Goal: Task Accomplishment & Management: Use online tool/utility

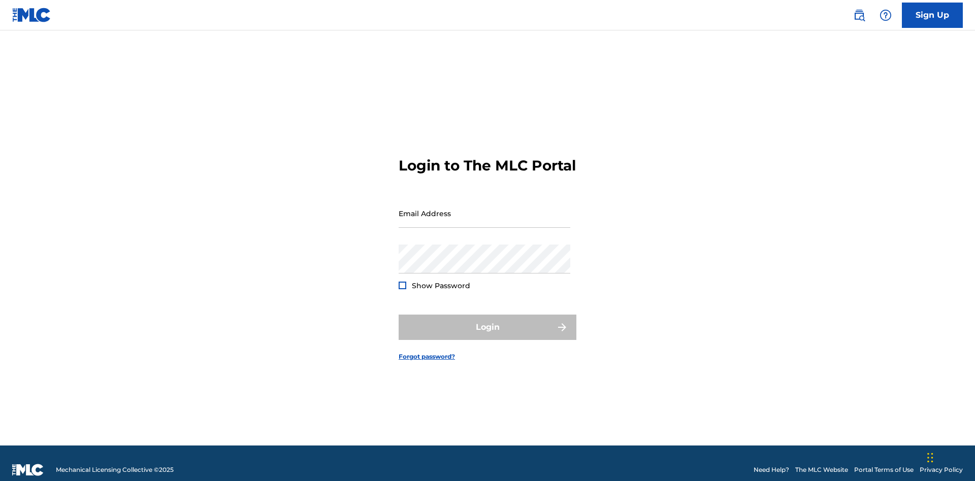
scroll to position [13, 0]
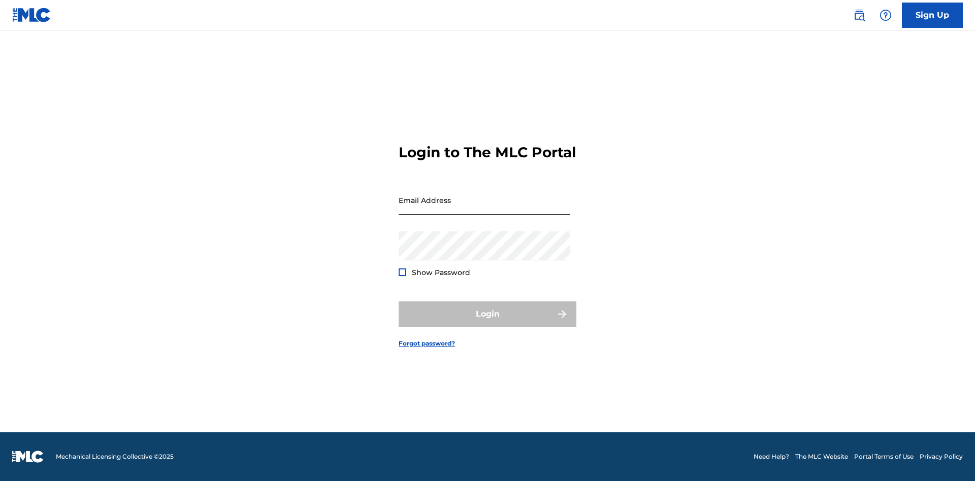
click at [484, 209] on input "Email Address" at bounding box center [485, 200] width 172 height 29
type input "Duke.McTesterson@gmail.com"
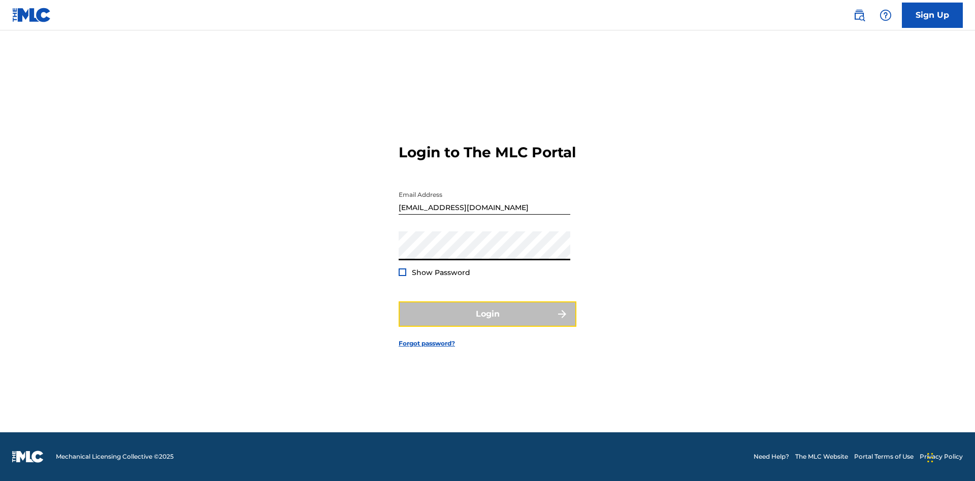
click at [488, 323] on button "Login" at bounding box center [488, 314] width 178 height 25
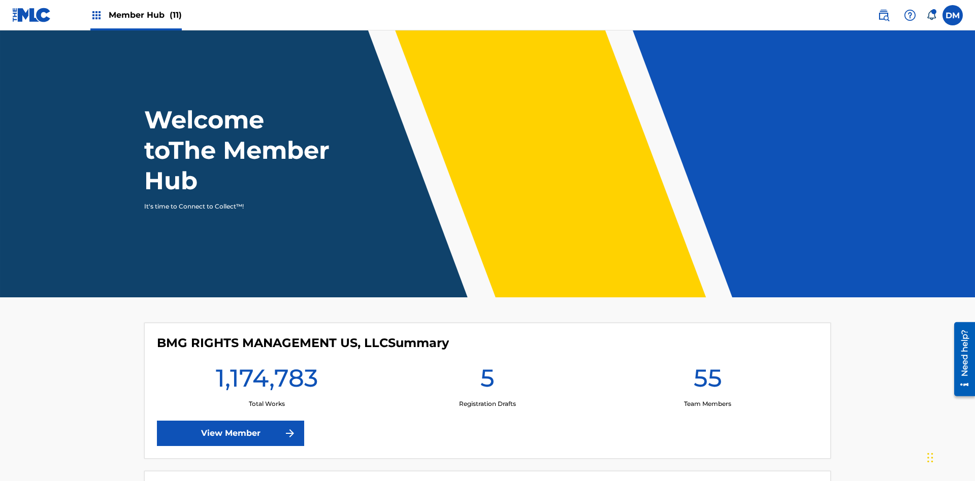
click at [145, 15] on span "Member Hub (11)" at bounding box center [145, 15] width 73 height 12
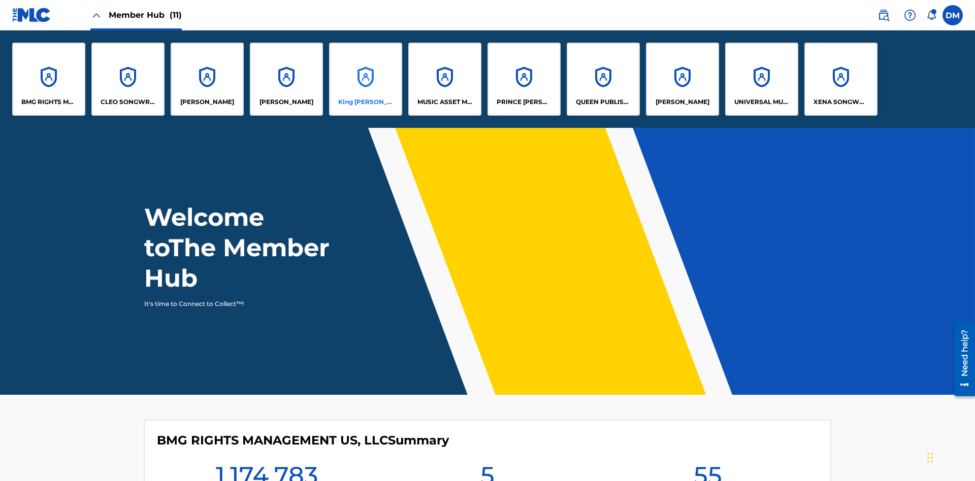
click at [365, 102] on p "King McTesterson" at bounding box center [365, 102] width 55 height 9
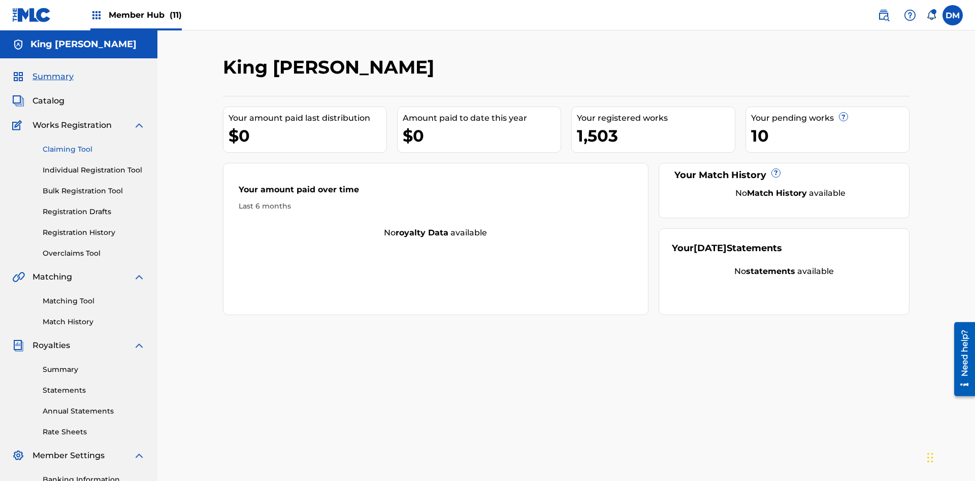
click at [94, 144] on link "Claiming Tool" at bounding box center [94, 149] width 103 height 11
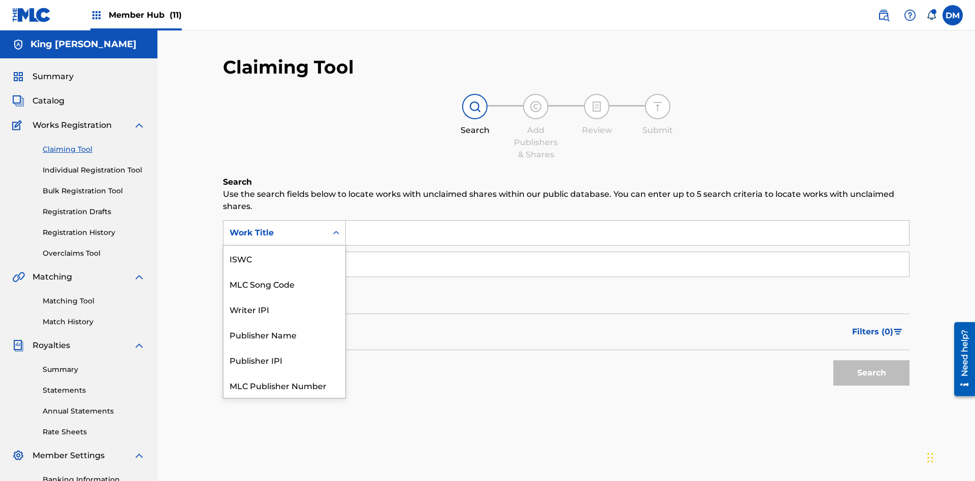
click at [284, 259] on div "ISWC" at bounding box center [284, 258] width 122 height 25
click at [871, 361] on button "Search" at bounding box center [871, 373] width 76 height 25
click at [627, 252] on input "Search Form" at bounding box center [627, 264] width 563 height 24
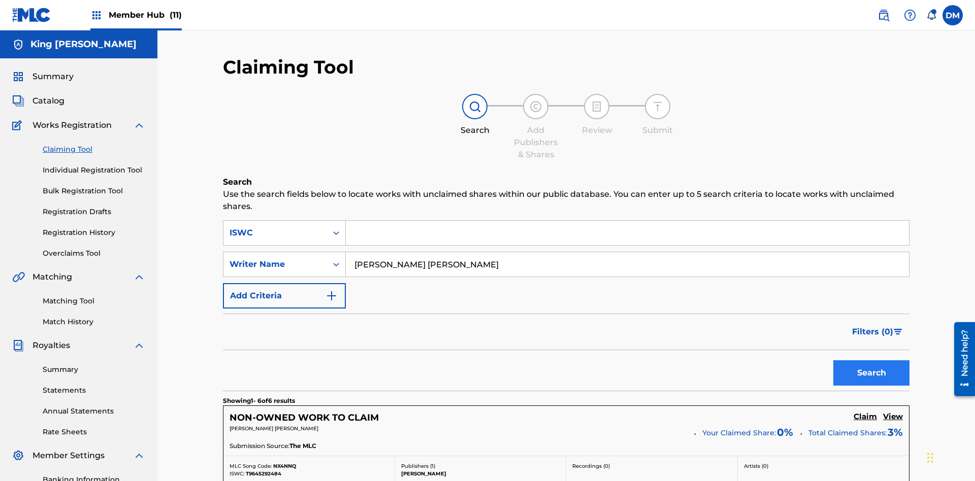
type input "TOM ZACHARY SEBASTIAN POHJOLA"
click at [871, 361] on button "Search" at bounding box center [871, 373] width 76 height 25
click at [627, 252] on input "TOM ZACHARY SEBASTIAN POHJOLA" at bounding box center [627, 264] width 563 height 24
click at [275, 227] on div "ISWC" at bounding box center [275, 233] width 91 height 12
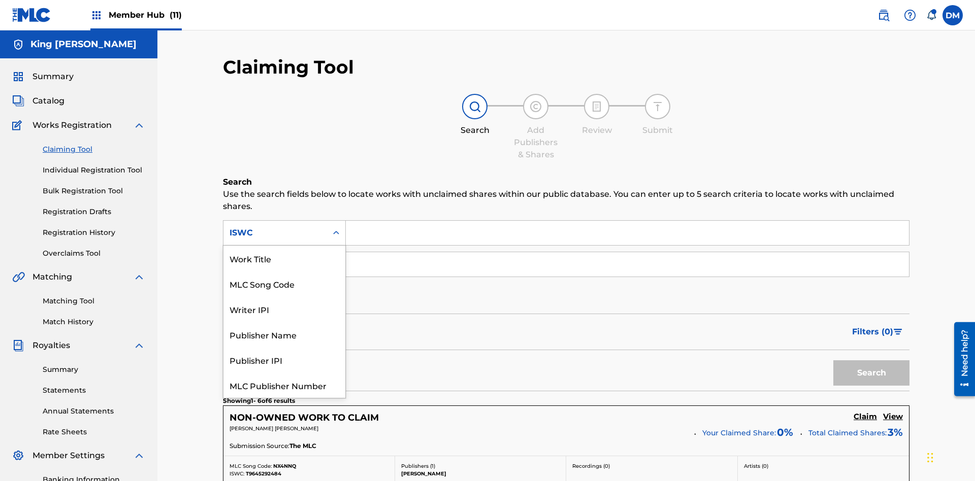
click at [284, 259] on div "Work Title" at bounding box center [284, 258] width 122 height 25
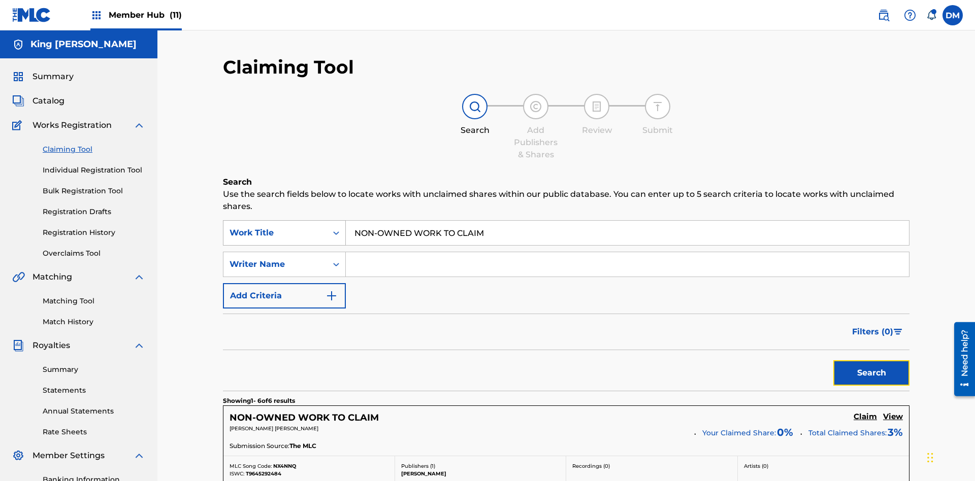
click at [871, 361] on button "Search" at bounding box center [871, 373] width 76 height 25
click at [627, 221] on input "NON-OWNED WORK TO CLAIM" at bounding box center [627, 233] width 563 height 24
click at [275, 227] on div "Work Title" at bounding box center [275, 233] width 91 height 12
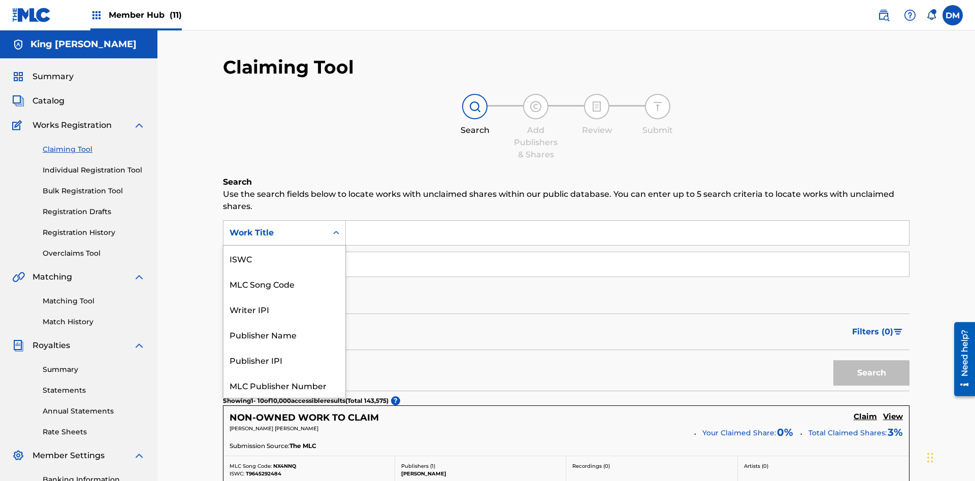
click at [284, 271] on div "MLC Song Code" at bounding box center [284, 283] width 122 height 25
click at [871, 361] on button "Search" at bounding box center [871, 373] width 76 height 25
click at [284, 297] on div "Writer IPI" at bounding box center [284, 309] width 122 height 25
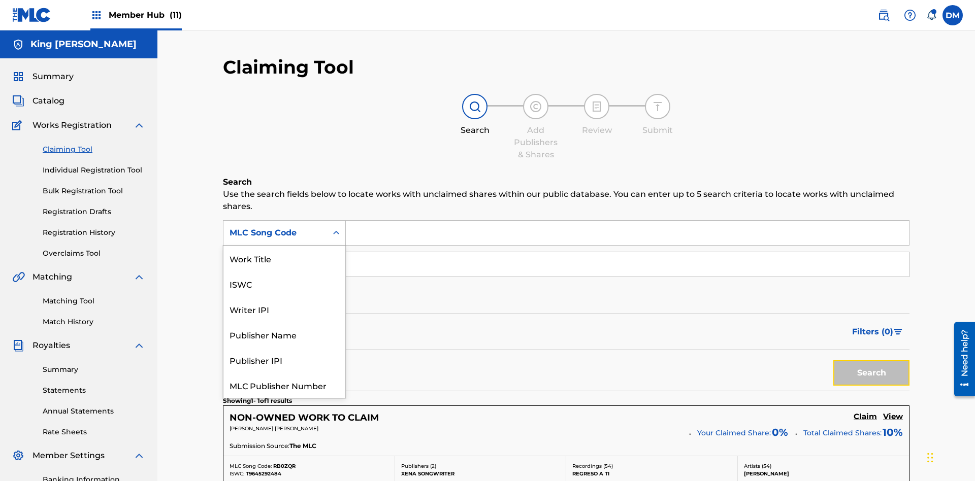
click at [871, 361] on button "Search" at bounding box center [871, 373] width 76 height 25
click at [284, 322] on div "Publisher Name" at bounding box center [284, 334] width 122 height 25
click at [871, 361] on button "Search" at bounding box center [871, 373] width 76 height 25
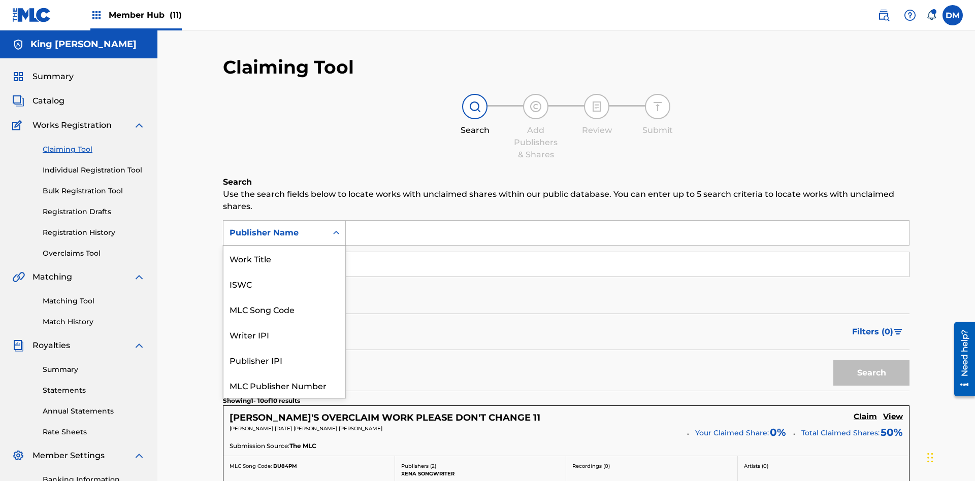
click at [284, 347] on div "Publisher IPI" at bounding box center [284, 359] width 122 height 25
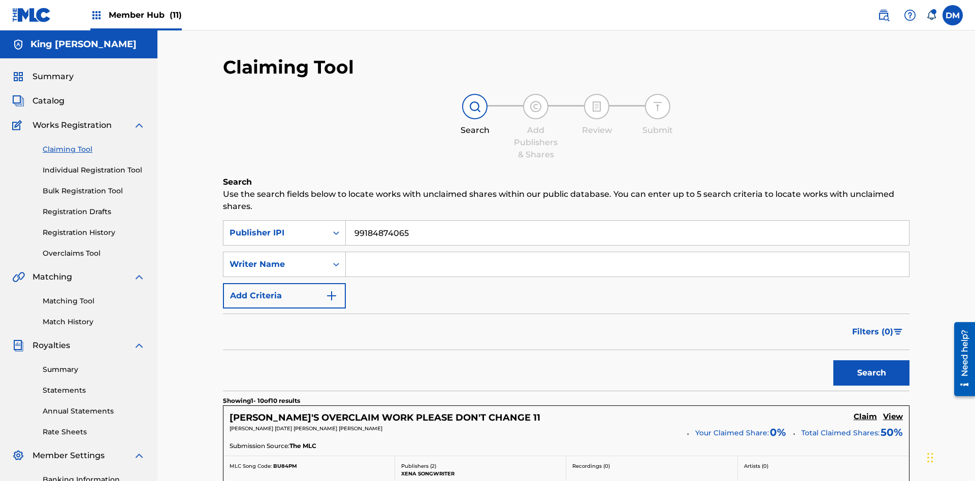
scroll to position [160, 0]
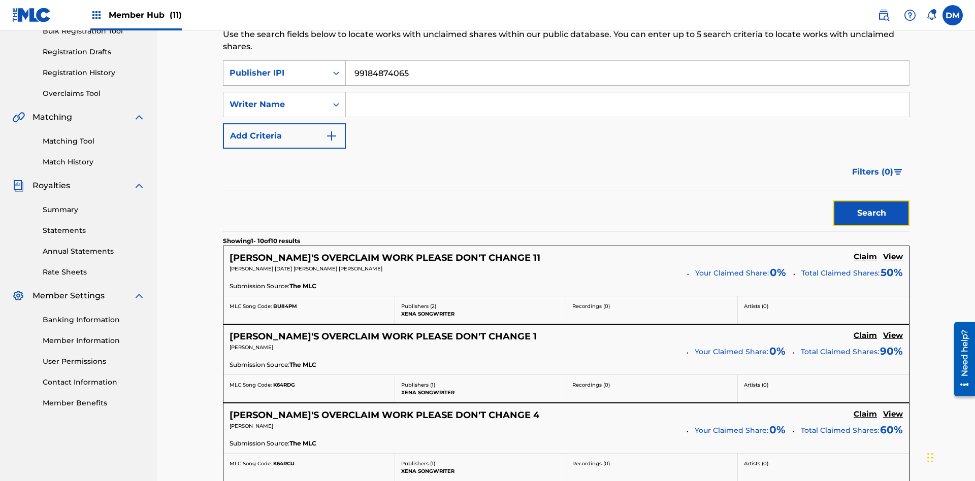
click at [871, 201] on button "Search" at bounding box center [871, 213] width 76 height 25
click at [627, 73] on input "99184874065" at bounding box center [627, 73] width 563 height 24
click at [275, 67] on div "Publisher IPI" at bounding box center [275, 73] width 91 height 12
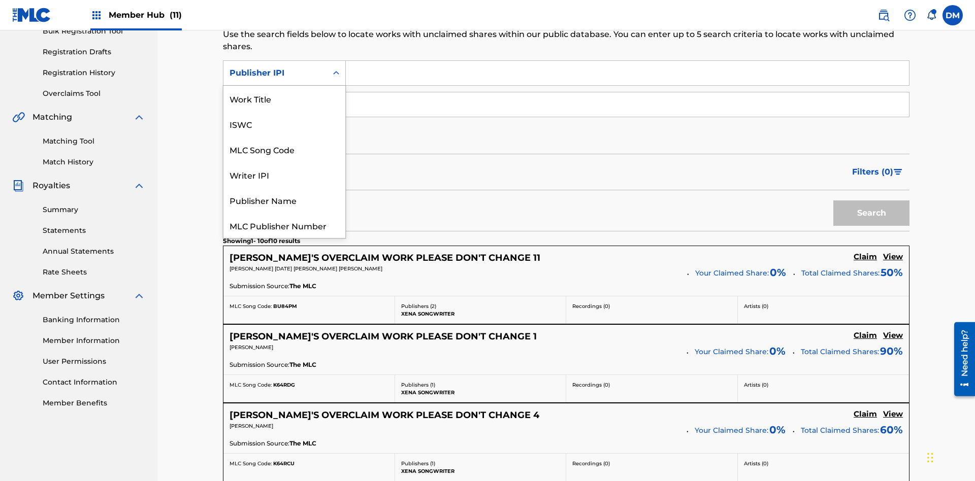
click at [284, 213] on div "MLC Publisher Number" at bounding box center [284, 225] width 122 height 25
click at [871, 201] on button "Search" at bounding box center [871, 213] width 76 height 25
click at [284, 123] on button "Add Criteria" at bounding box center [284, 135] width 123 height 25
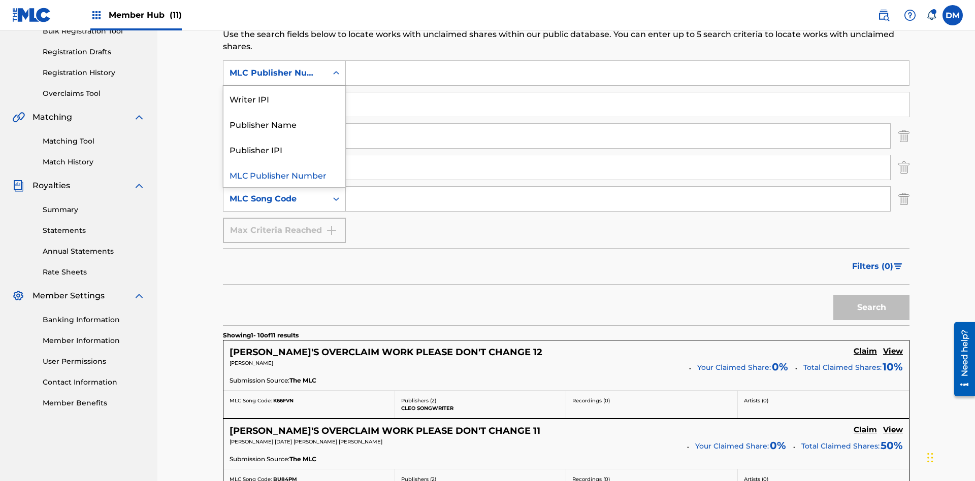
click at [284, 118] on div "Publisher Name" at bounding box center [284, 123] width 122 height 25
click at [275, 99] on div "Writer Name" at bounding box center [275, 105] width 91 height 12
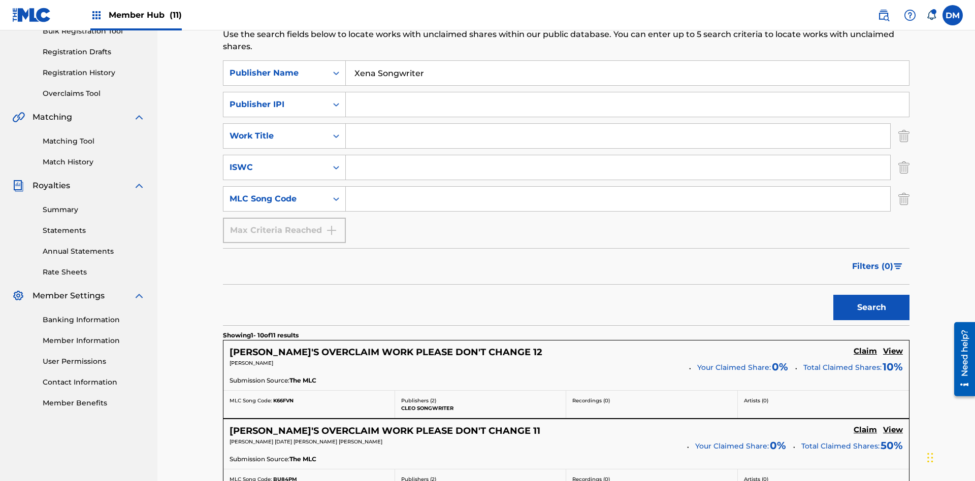
type input "Xena Songwriter"
click at [627, 92] on input "Search Form" at bounding box center [627, 104] width 563 height 24
type input "99184874065"
click at [618, 124] on input "Search Form" at bounding box center [618, 136] width 544 height 24
type input "NON-OWNED WORK TO CLAIM"
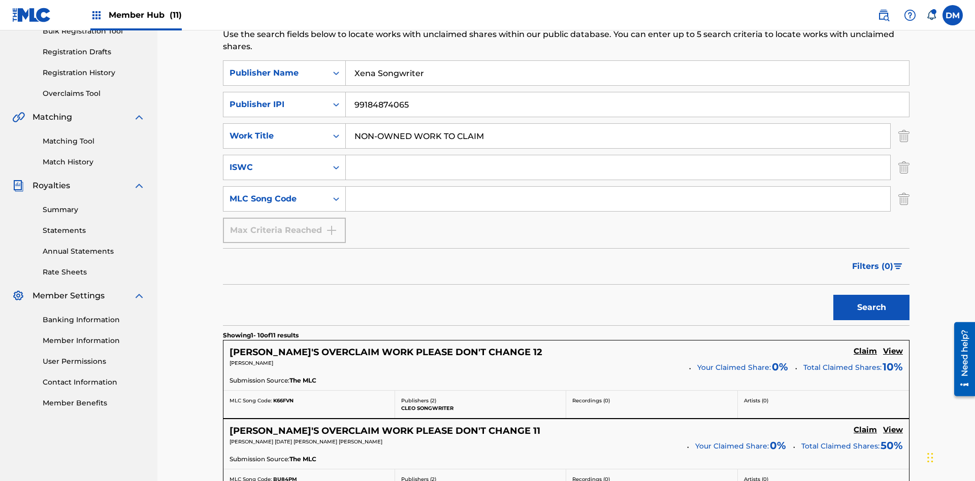
click at [618, 155] on input "Search Form" at bounding box center [618, 167] width 544 height 24
type input "T9645292484"
click at [618, 187] on input "Search Form" at bounding box center [618, 199] width 544 height 24
click at [871, 295] on button "Search" at bounding box center [871, 307] width 76 height 25
click at [904, 123] on img "Search Form" at bounding box center [903, 135] width 11 height 25
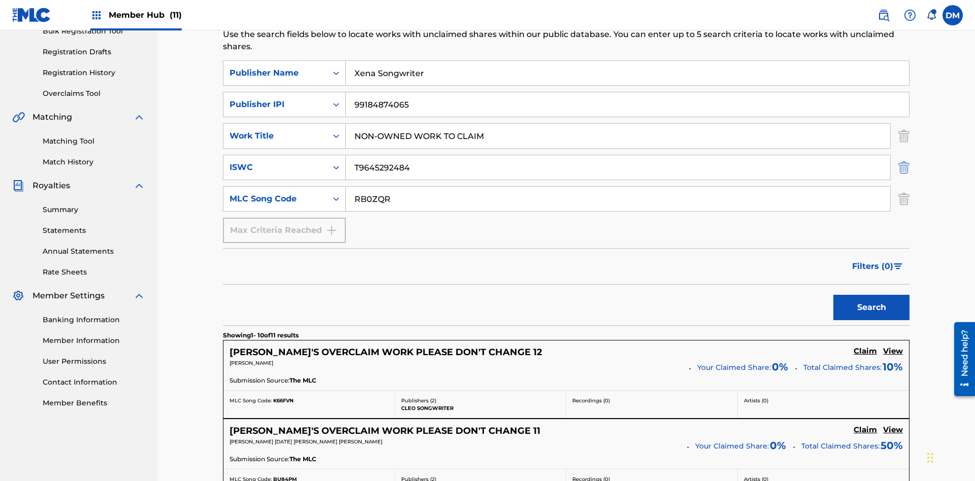
click at [904, 155] on img "Search Form" at bounding box center [903, 167] width 11 height 25
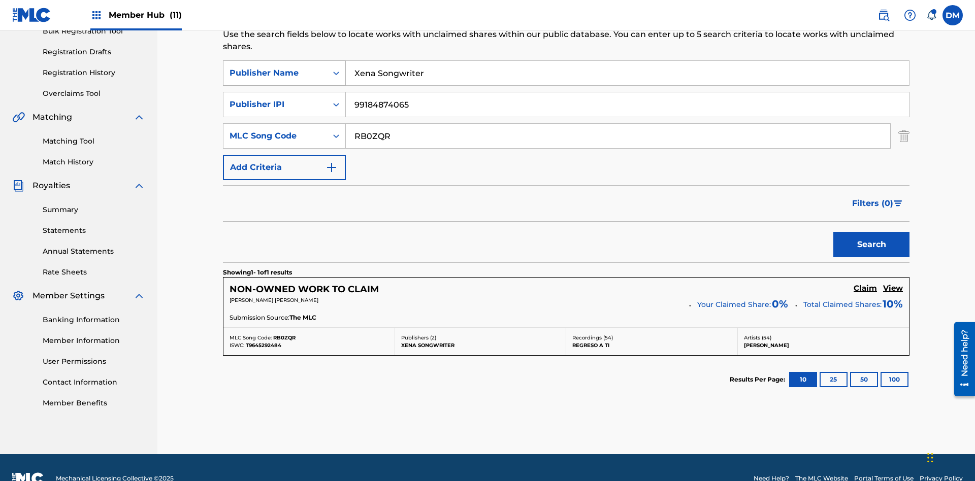
click at [618, 124] on input "RB0ZQR" at bounding box center [618, 136] width 544 height 24
click at [627, 73] on input "Xena Songwriter" at bounding box center [627, 73] width 563 height 24
click at [627, 92] on input "99184874065" at bounding box center [627, 104] width 563 height 24
click at [275, 67] on div "Publisher Name" at bounding box center [275, 73] width 91 height 12
click at [275, 99] on div "Publisher IPI" at bounding box center [275, 105] width 91 height 12
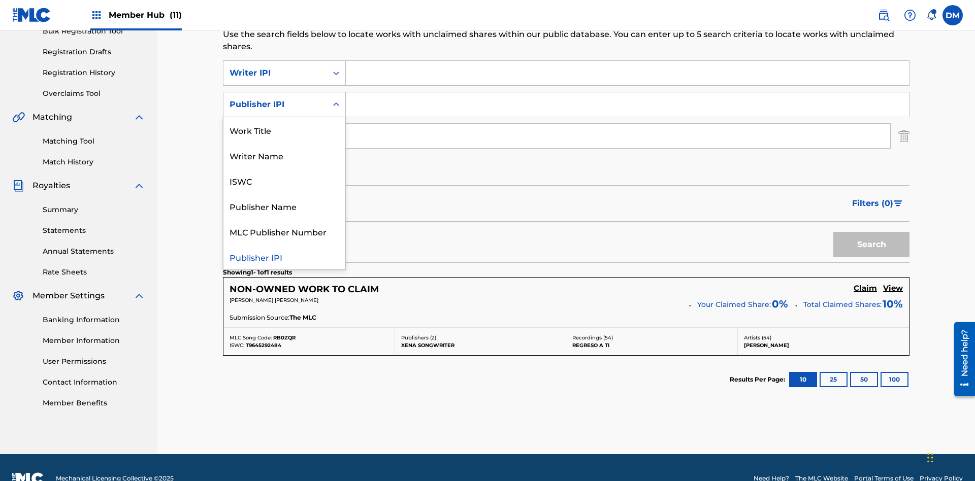
click at [284, 219] on div "MLC Publisher Number" at bounding box center [284, 231] width 122 height 25
click at [275, 130] on div "MLC Song Code" at bounding box center [275, 136] width 91 height 12
